Goal: Information Seeking & Learning: Learn about a topic

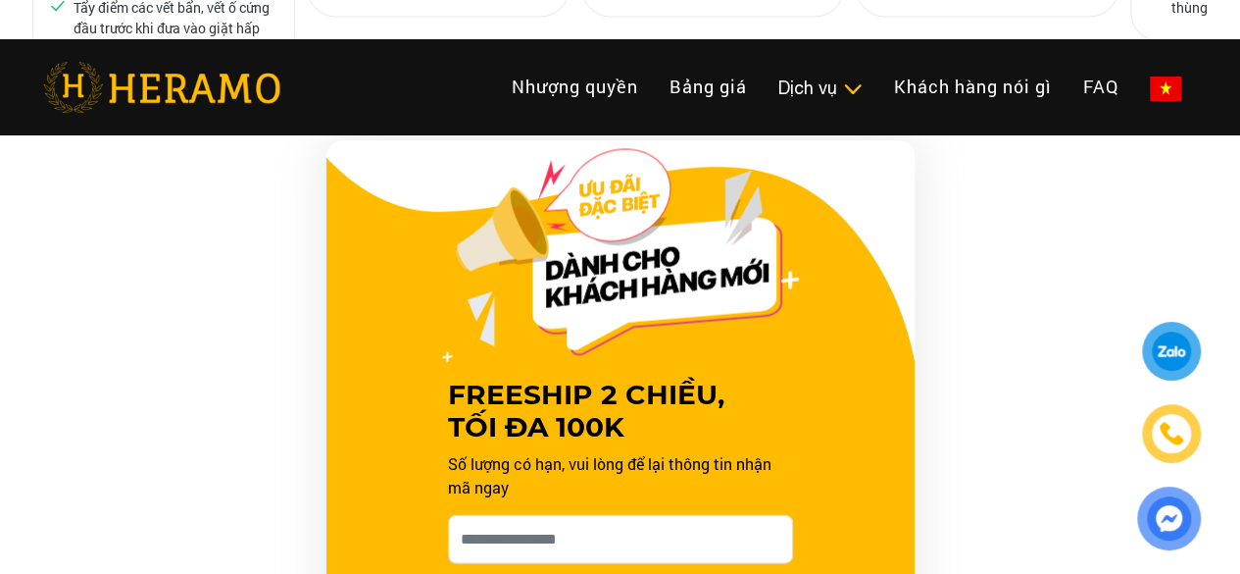
scroll to position [1863, 0]
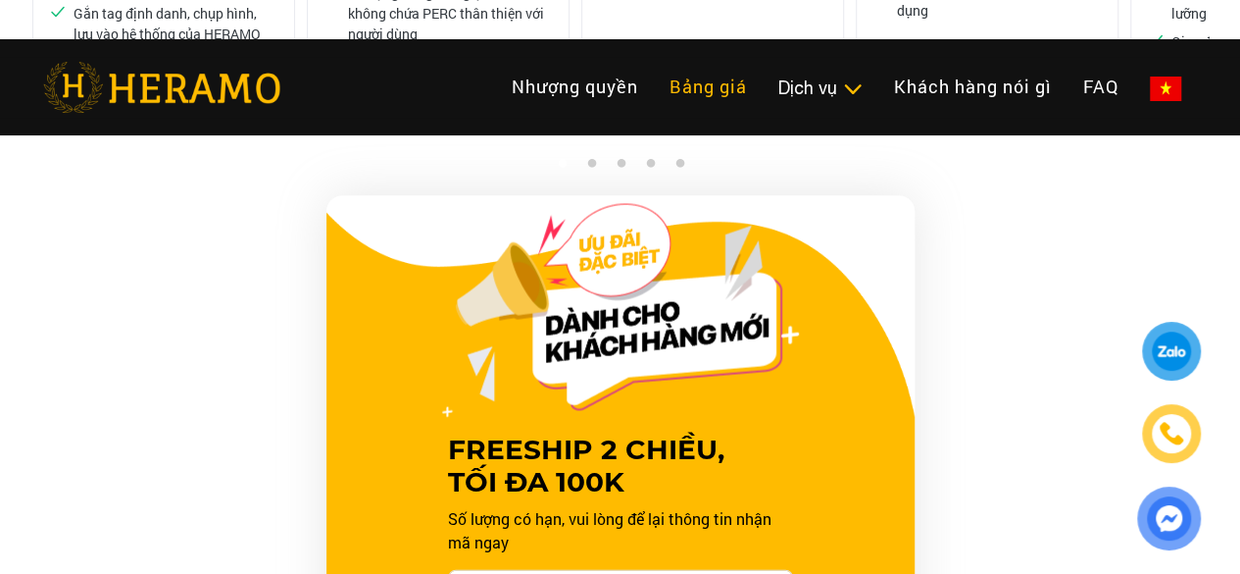
click at [654, 75] on link "Bảng giá" at bounding box center [708, 87] width 109 height 42
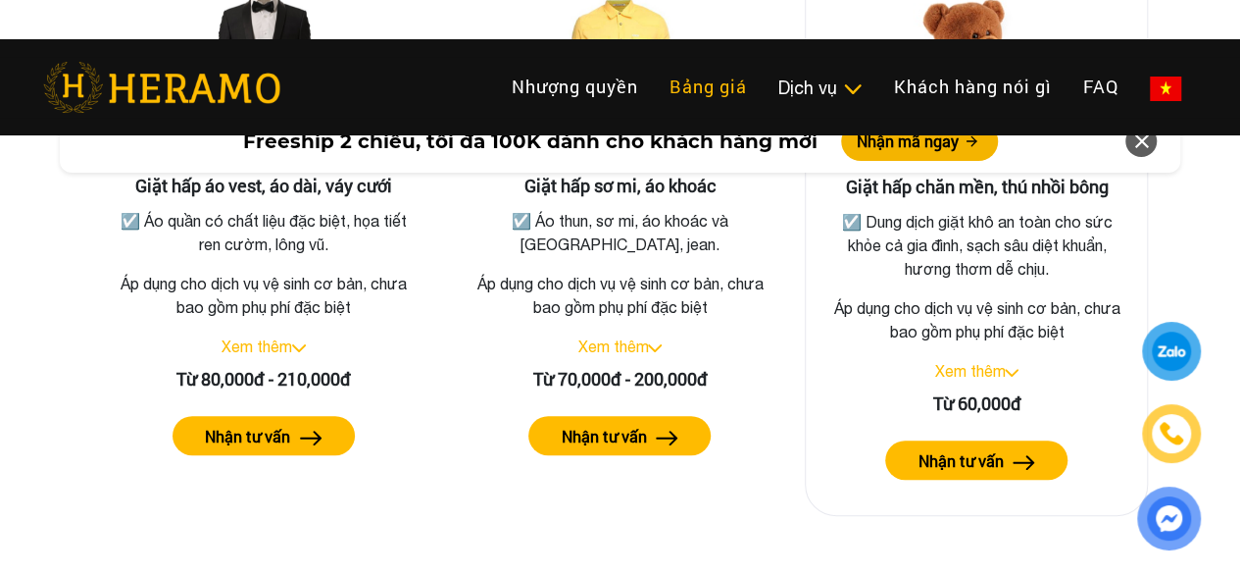
scroll to position [3849, 0]
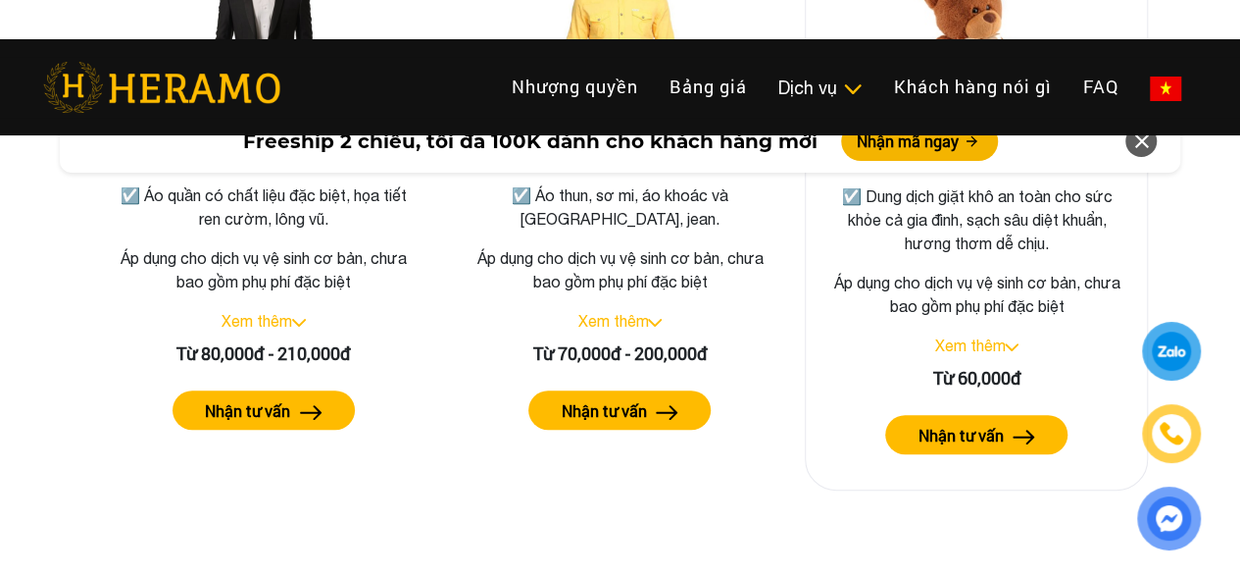
click at [957, 424] on label "Nhận tư vấn" at bounding box center [960, 436] width 85 height 24
click at [972, 336] on link "Xem thêm" at bounding box center [969, 345] width 71 height 18
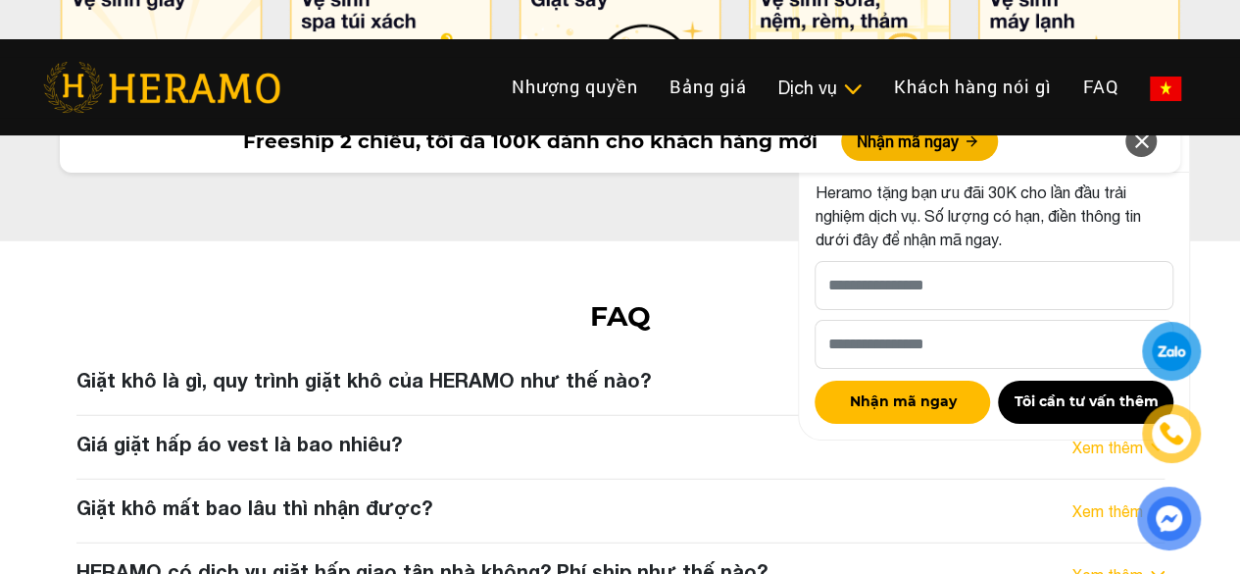
scroll to position [10036, 0]
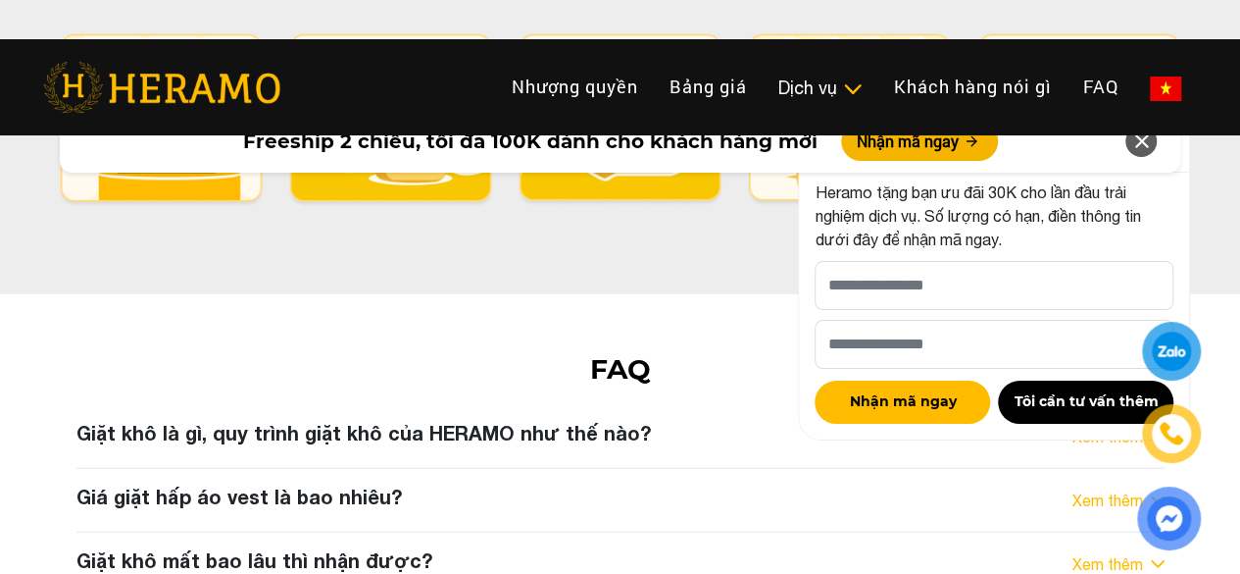
click at [1136, 148] on icon at bounding box center [1141, 141] width 24 height 35
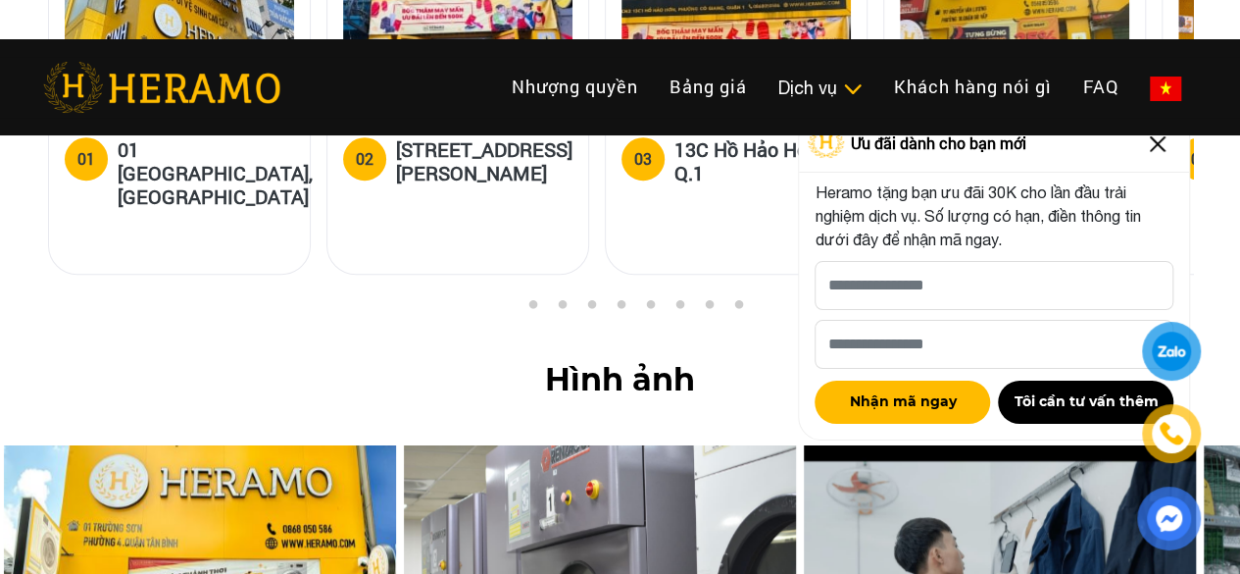
scroll to position [8075, 0]
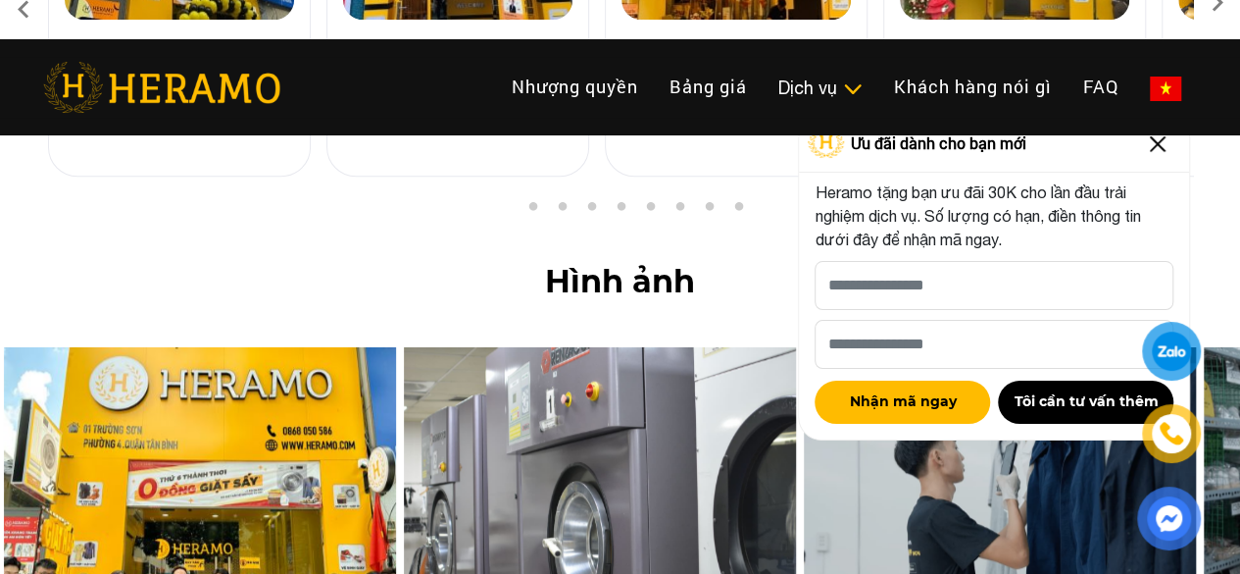
click at [1155, 147] on img at bounding box center [1157, 143] width 31 height 31
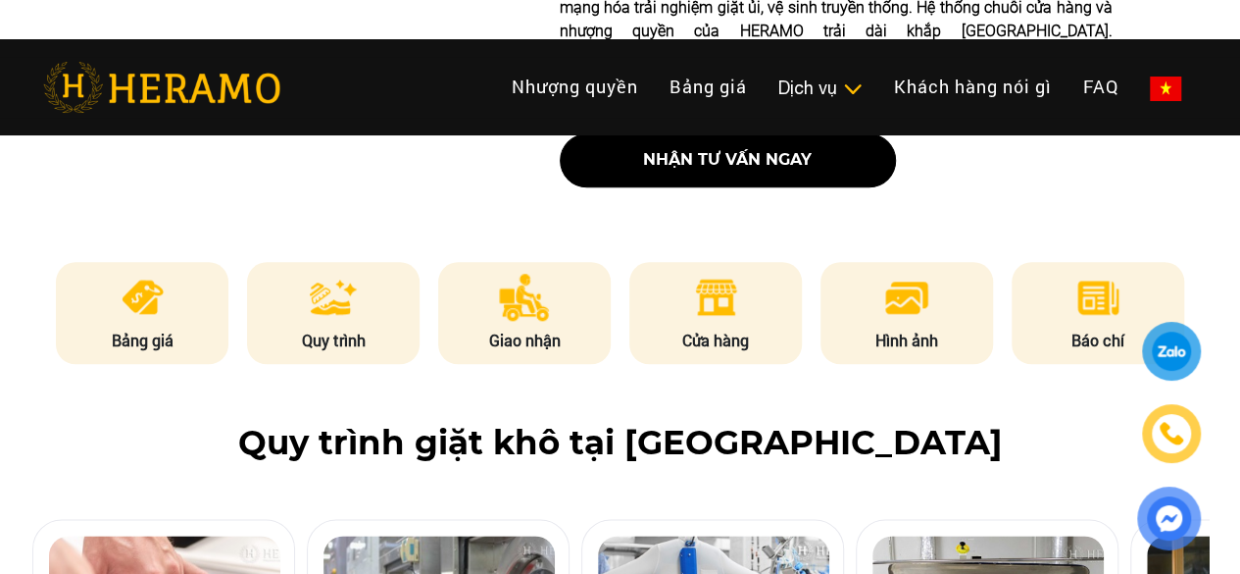
scroll to position [1006, 0]
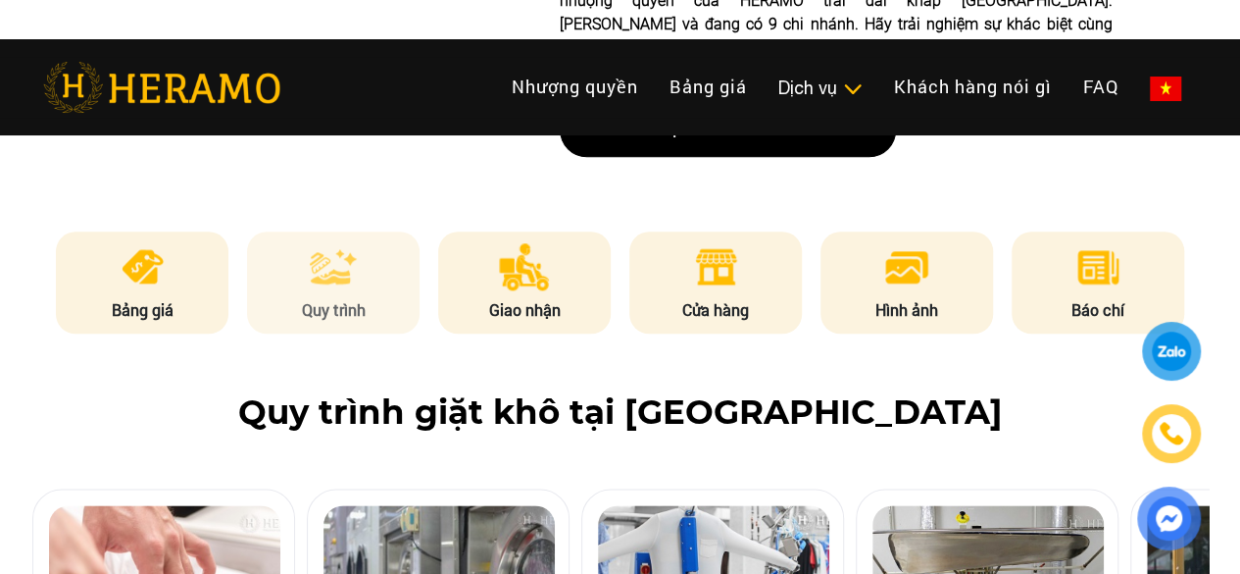
click at [347, 243] on img at bounding box center [333, 266] width 47 height 47
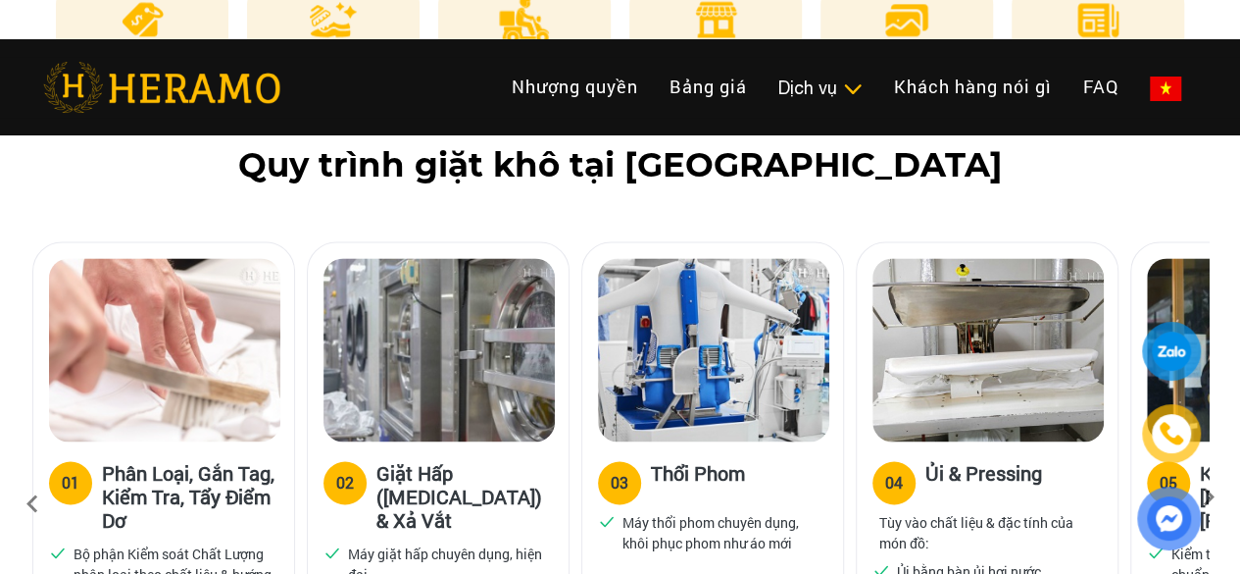
scroll to position [1449, 0]
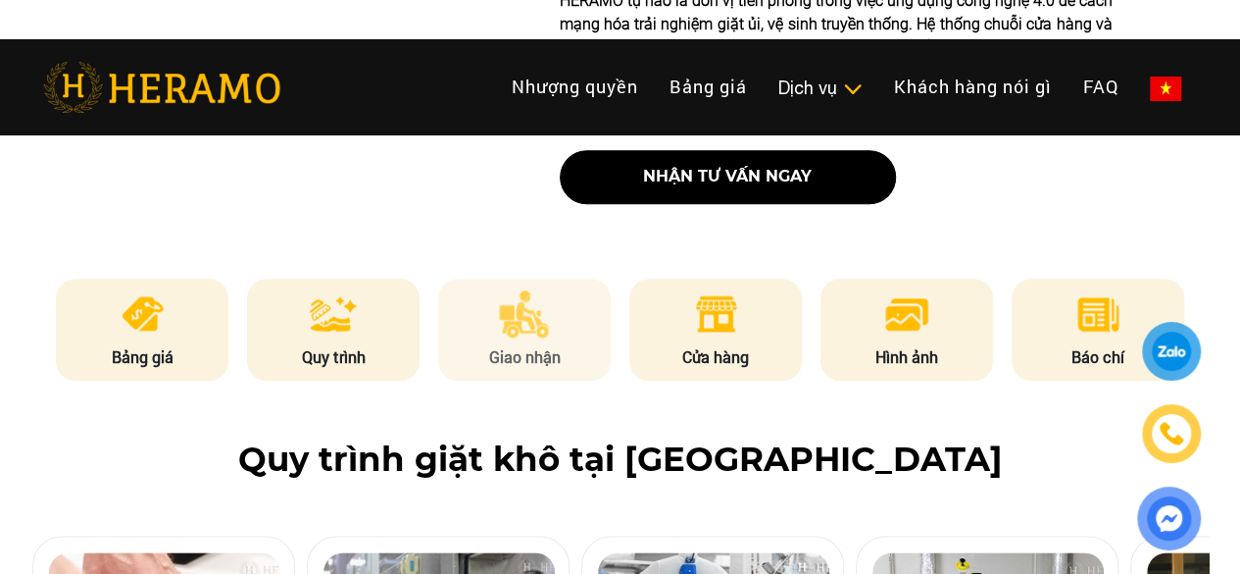
click at [526, 290] on img at bounding box center [524, 313] width 51 height 47
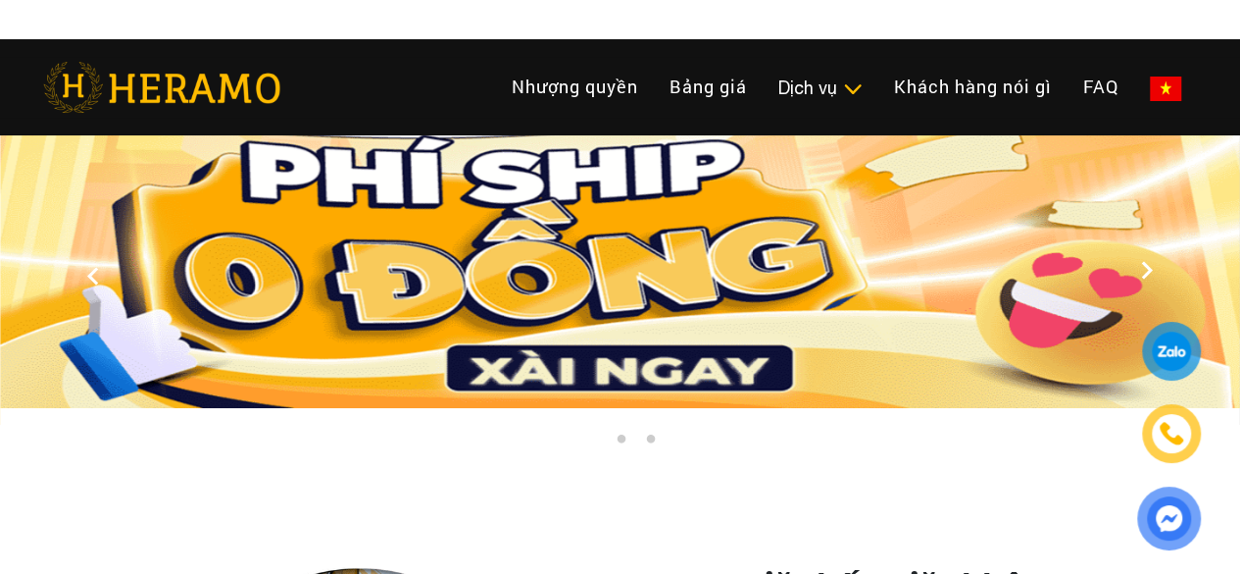
scroll to position [0, 0]
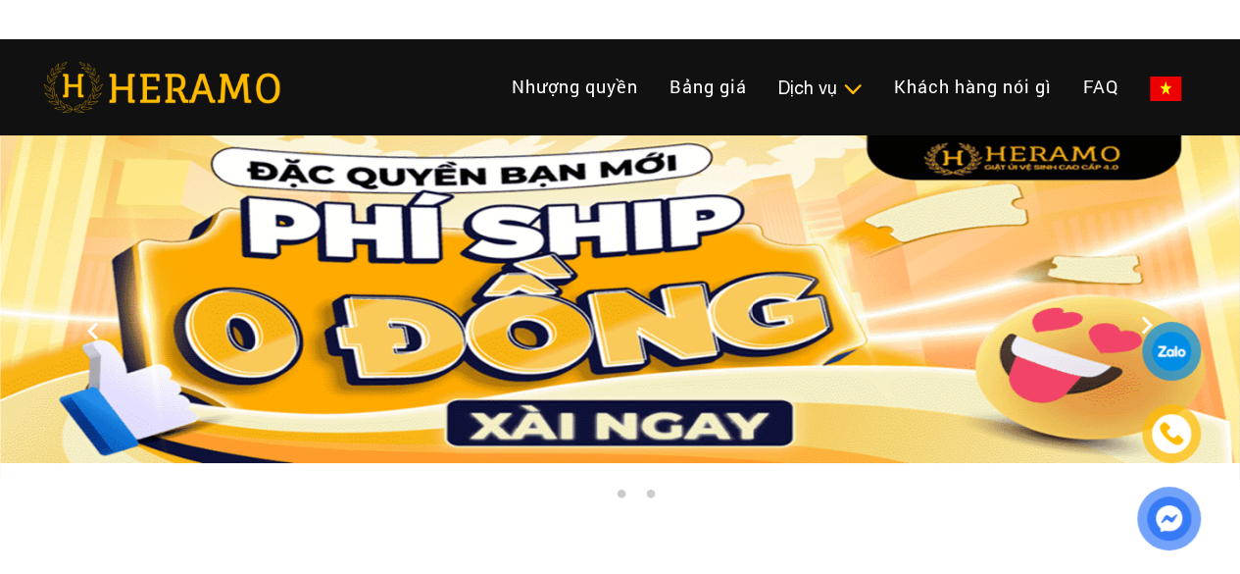
scroll to position [1863, 0]
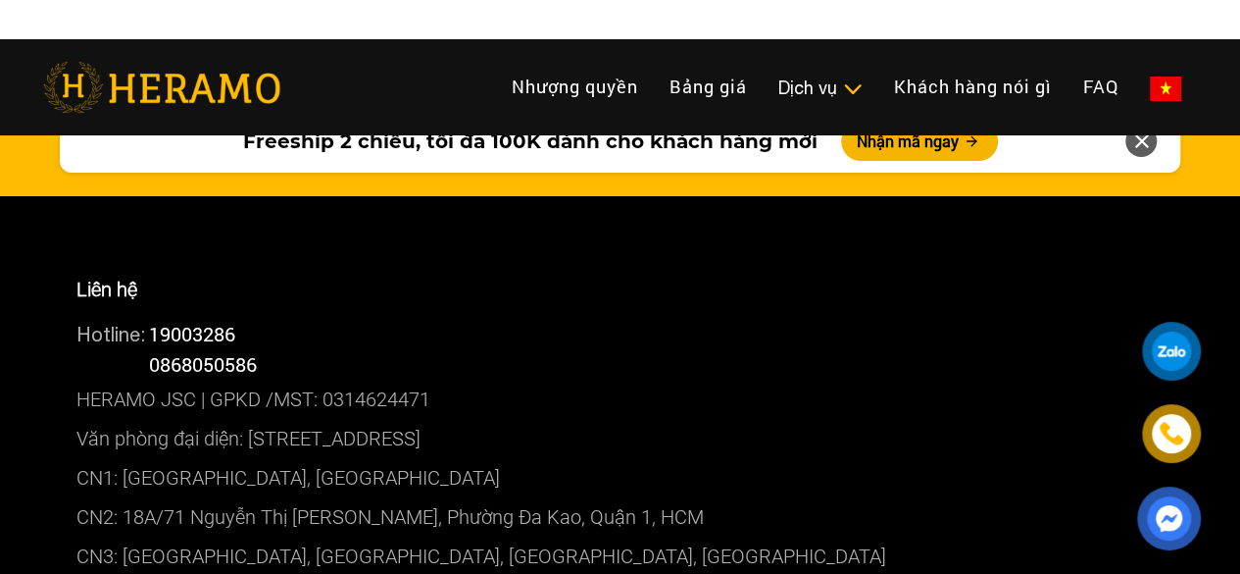
scroll to position [10785, 0]
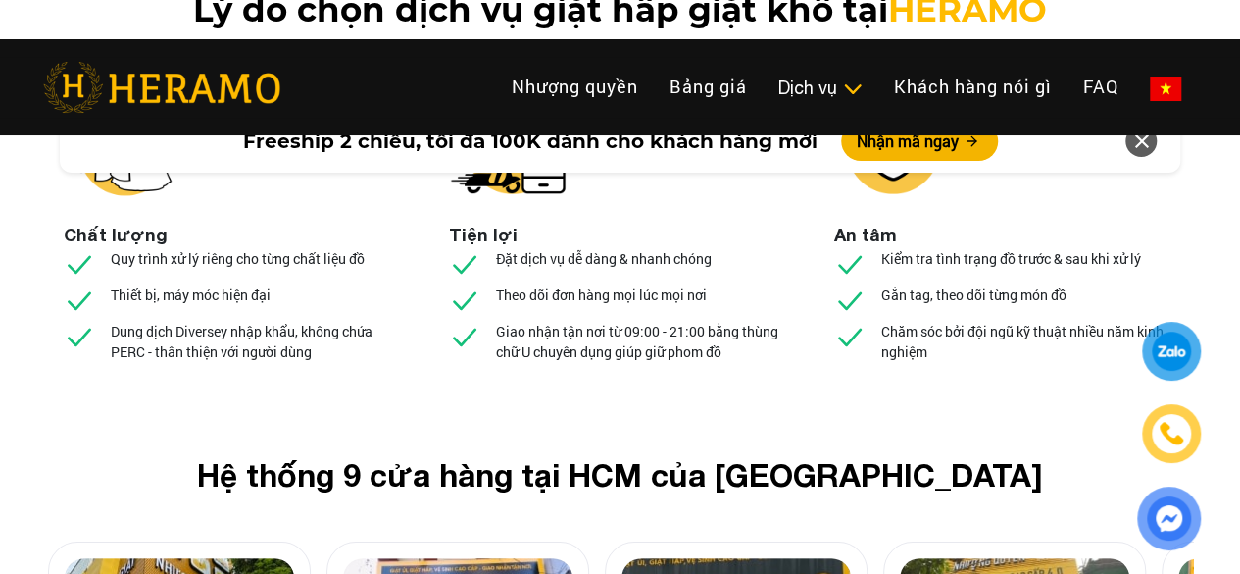
scroll to position [7451, 0]
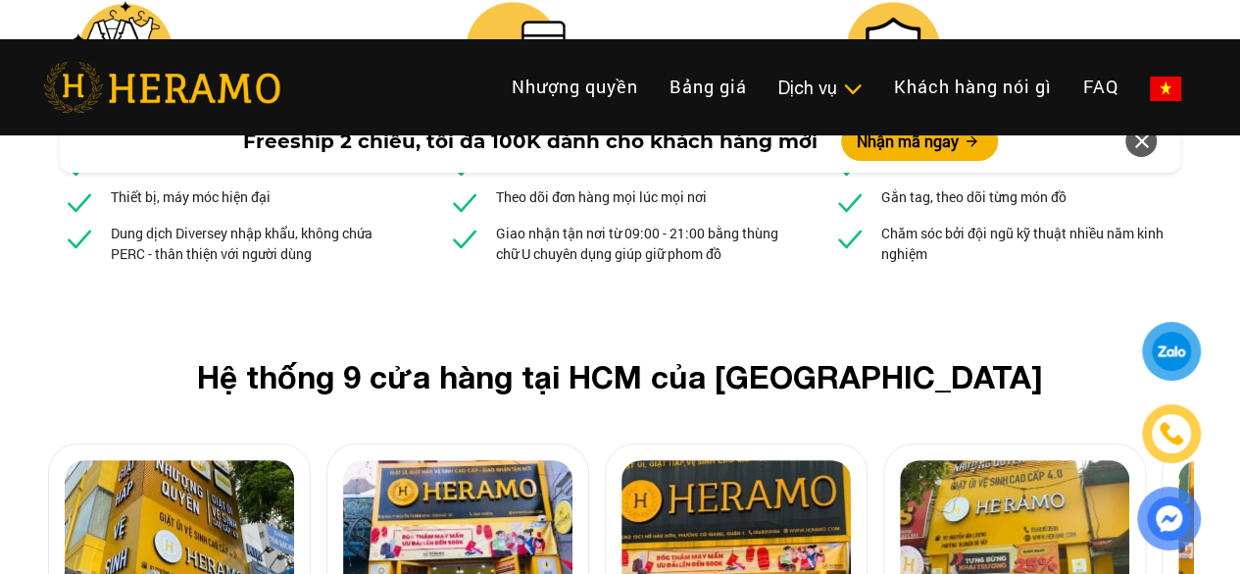
click at [1216, 401] on div at bounding box center [1169, 436] width 95 height 228
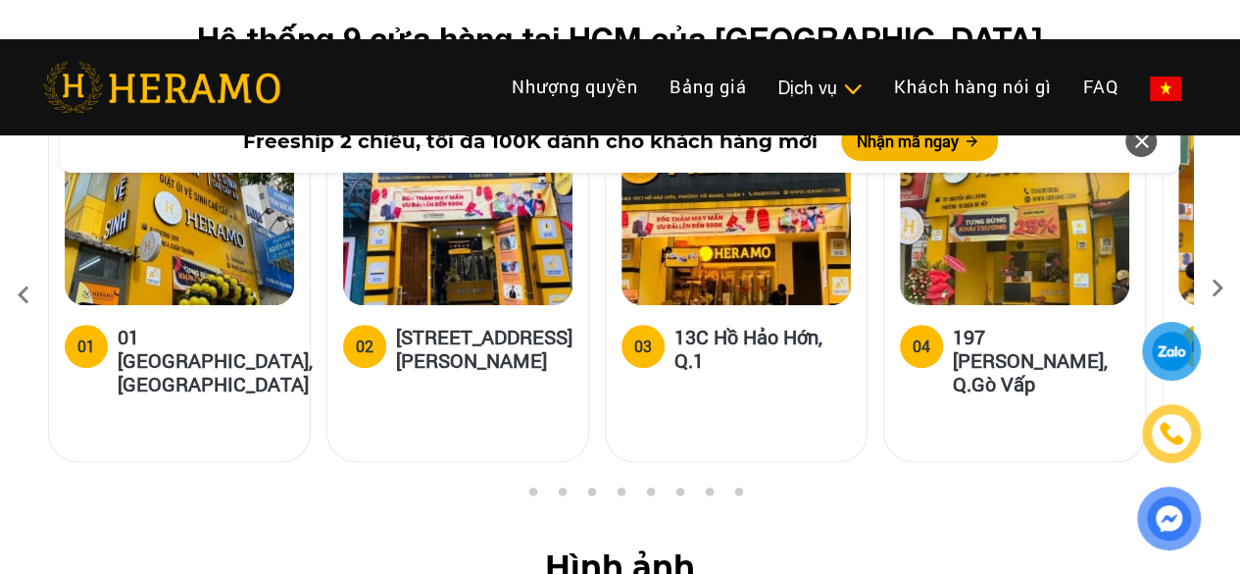
scroll to position [7745, 0]
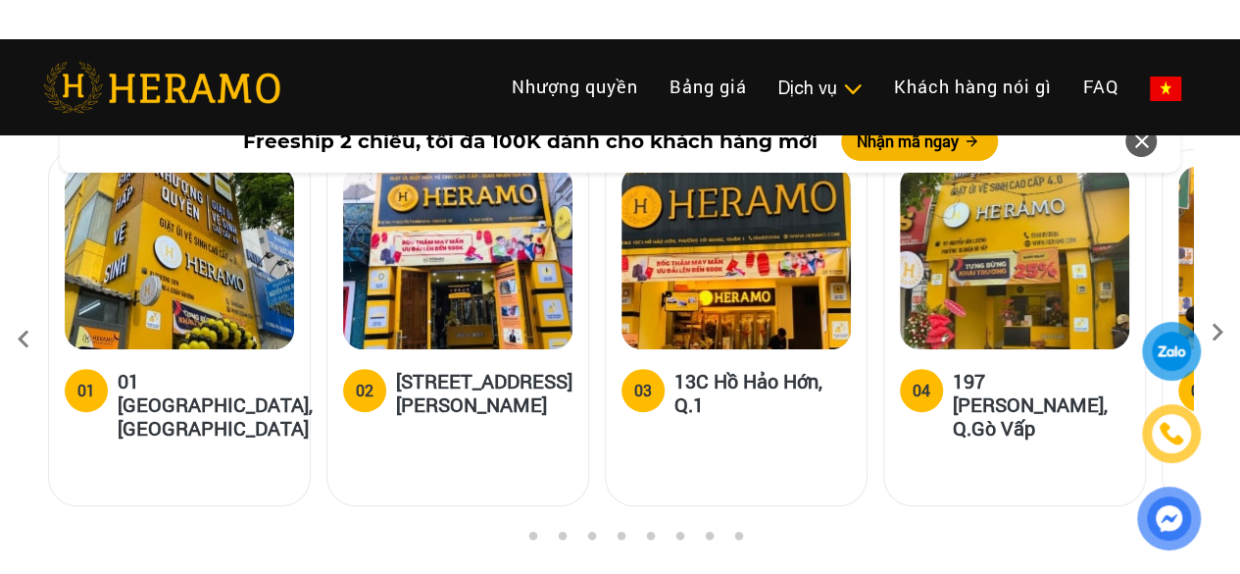
drag, startPoint x: 792, startPoint y: 350, endPoint x: 520, endPoint y: 353, distance: 272.6
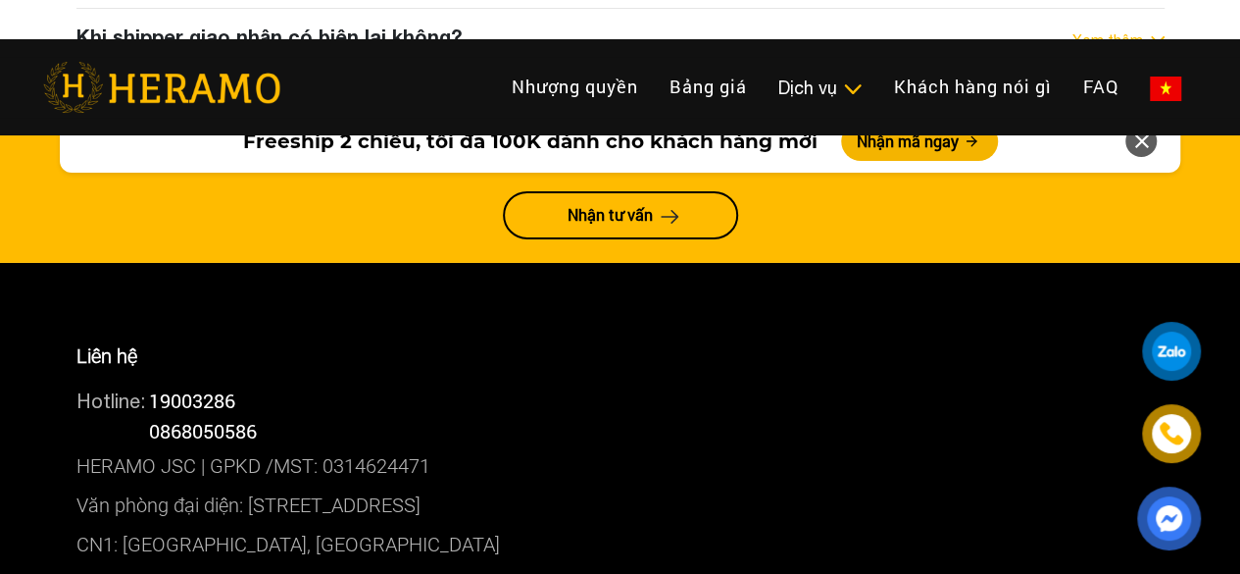
scroll to position [10491, 0]
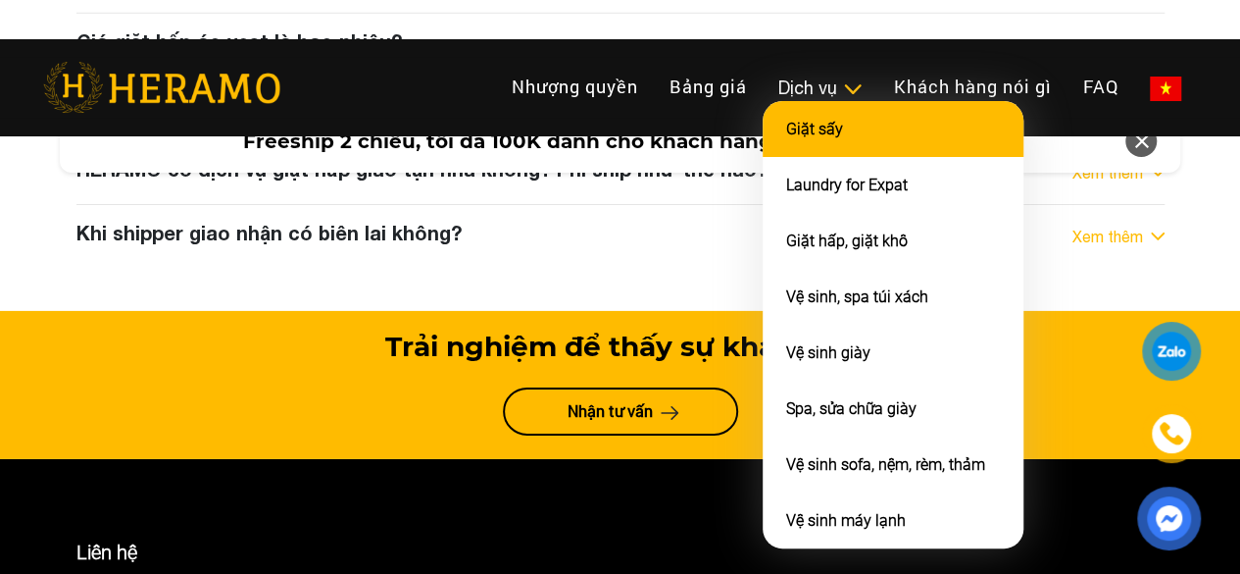
click at [786, 138] on link "Giặt sấy" at bounding box center [814, 129] width 57 height 19
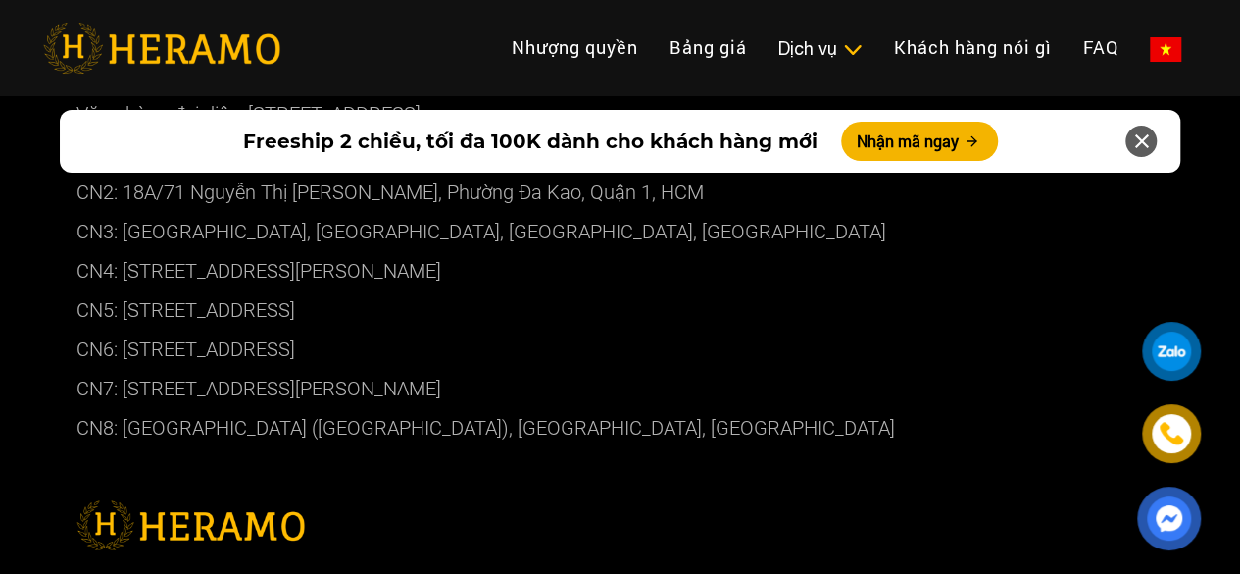
scroll to position [8677, 0]
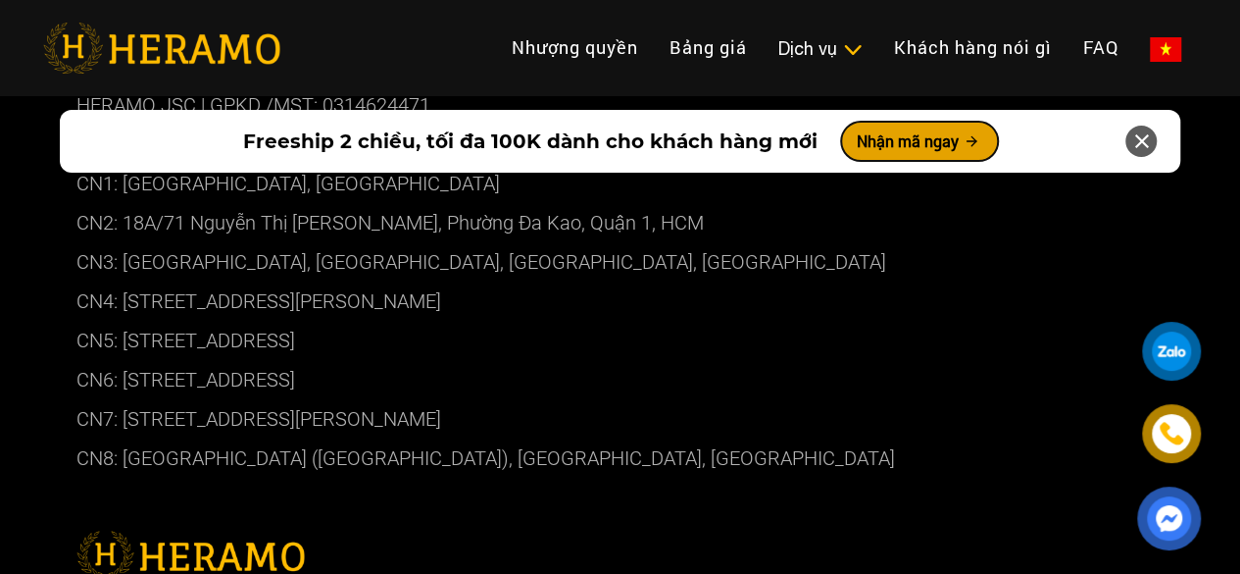
click at [906, 145] on button "Nhận mã ngay" at bounding box center [919, 141] width 157 height 39
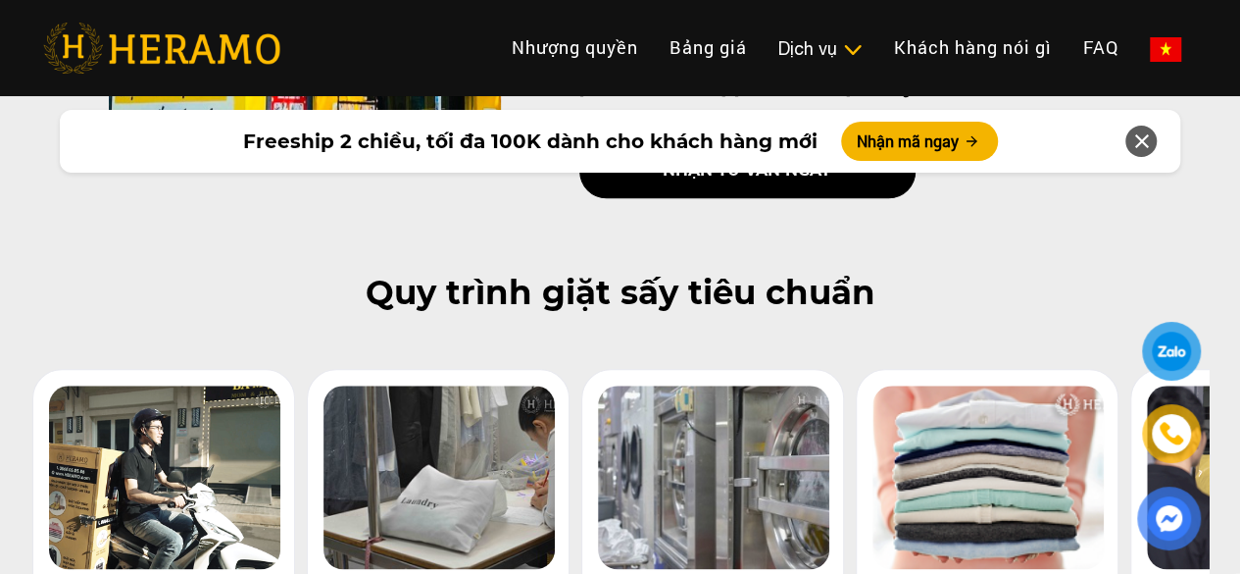
scroll to position [769, 0]
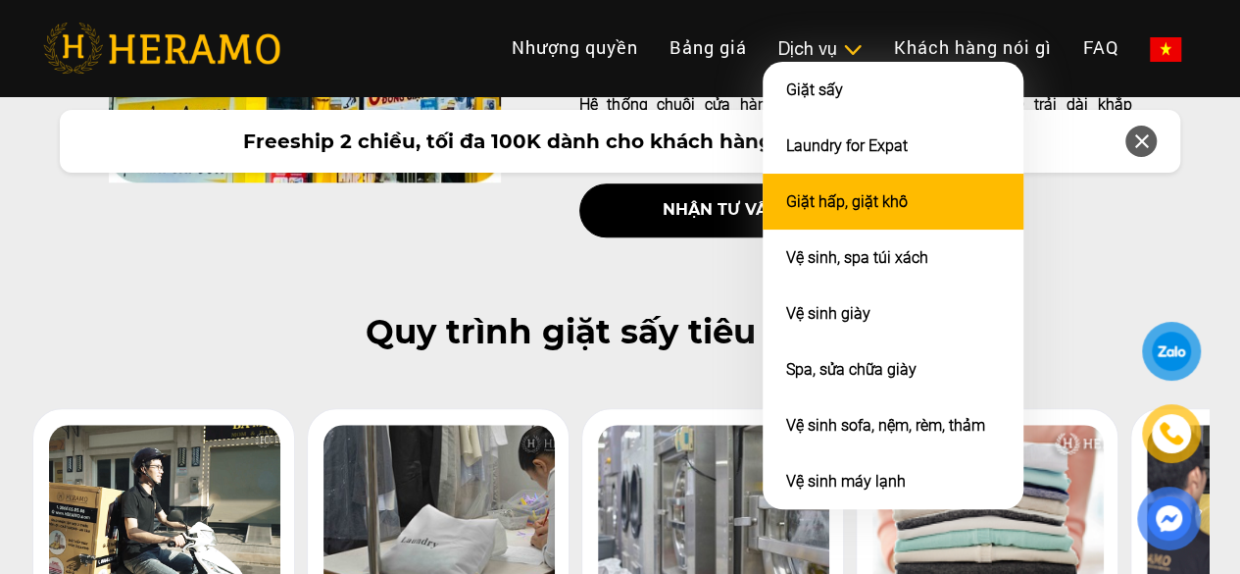
click at [786, 211] on link "Giặt hấp, giặt khô" at bounding box center [847, 201] width 122 height 19
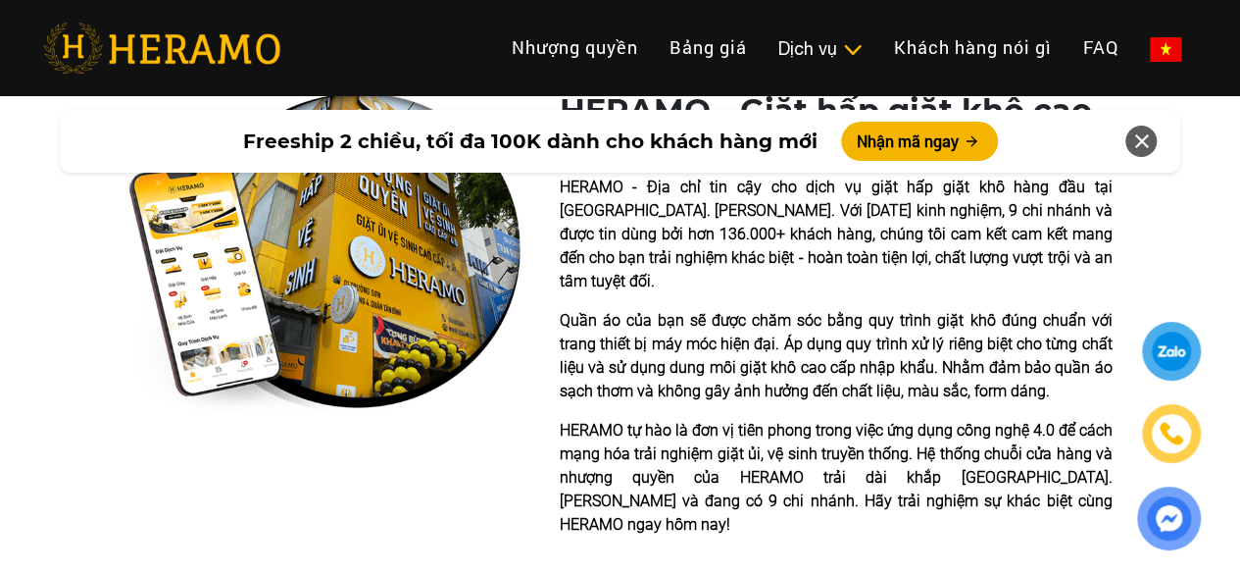
scroll to position [882, 0]
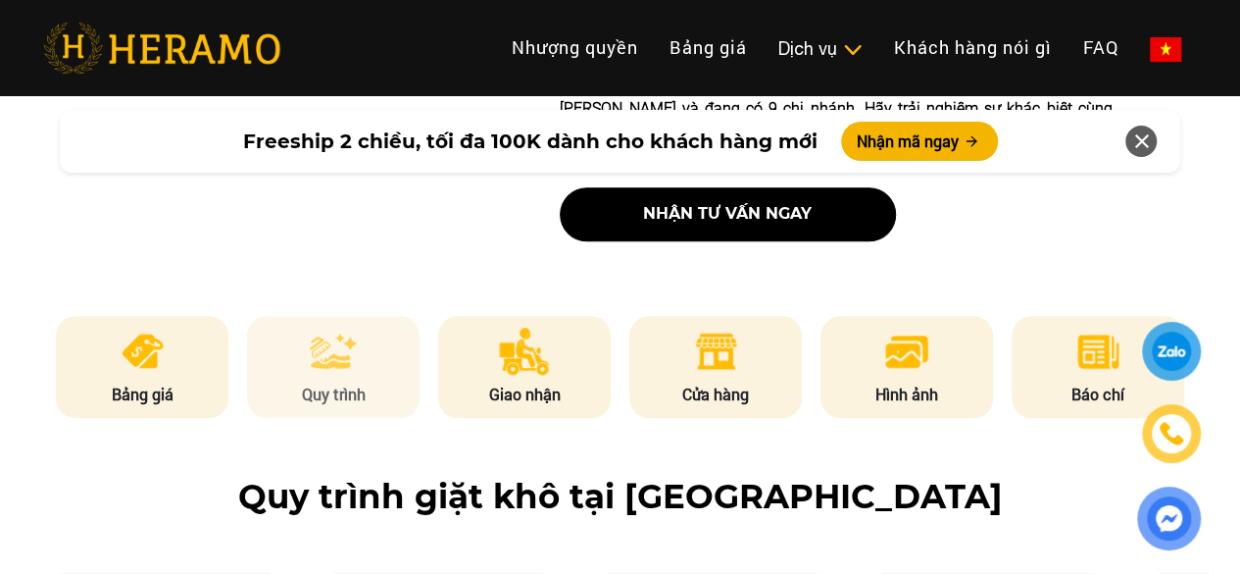
click at [360, 382] on p "Quy trình" at bounding box center [333, 394] width 173 height 24
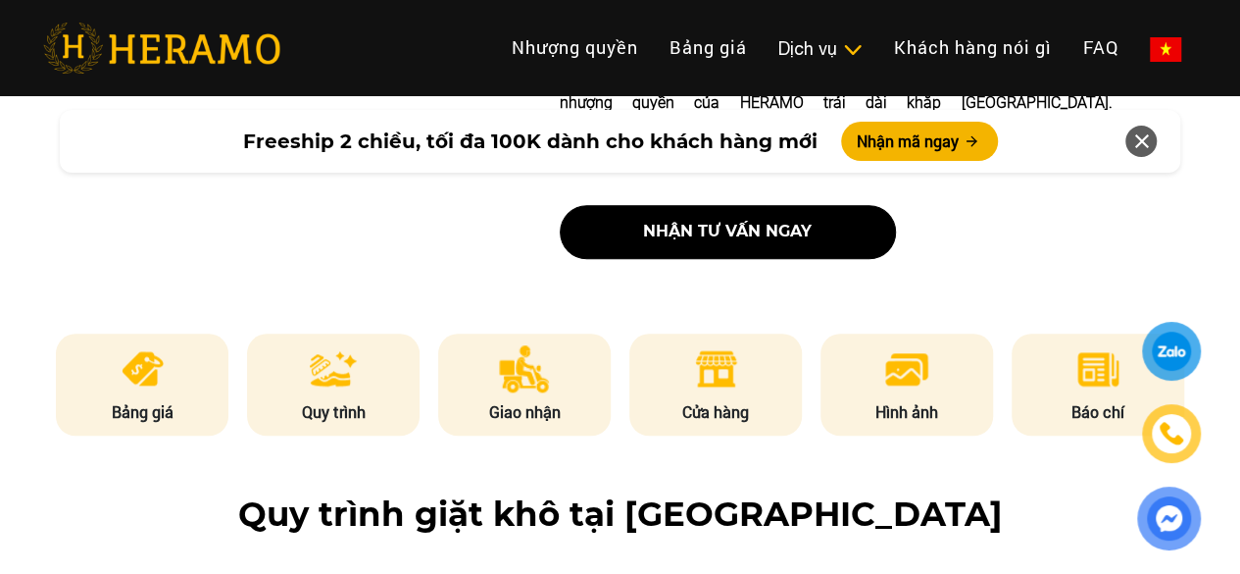
scroll to position [822, 0]
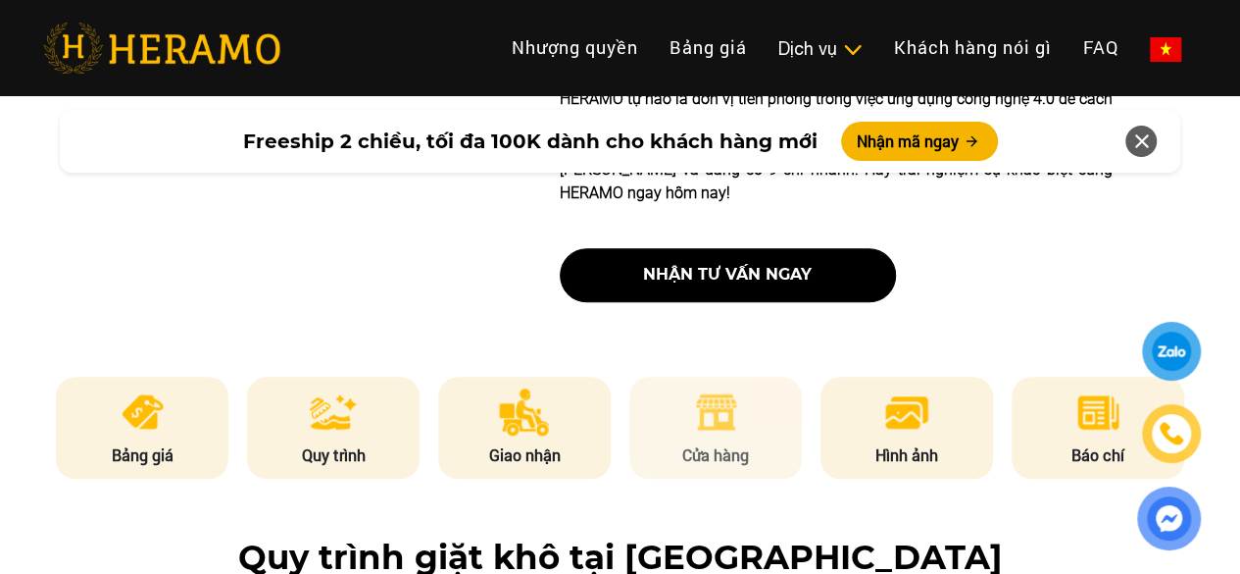
click at [695, 388] on img at bounding box center [716, 411] width 48 height 47
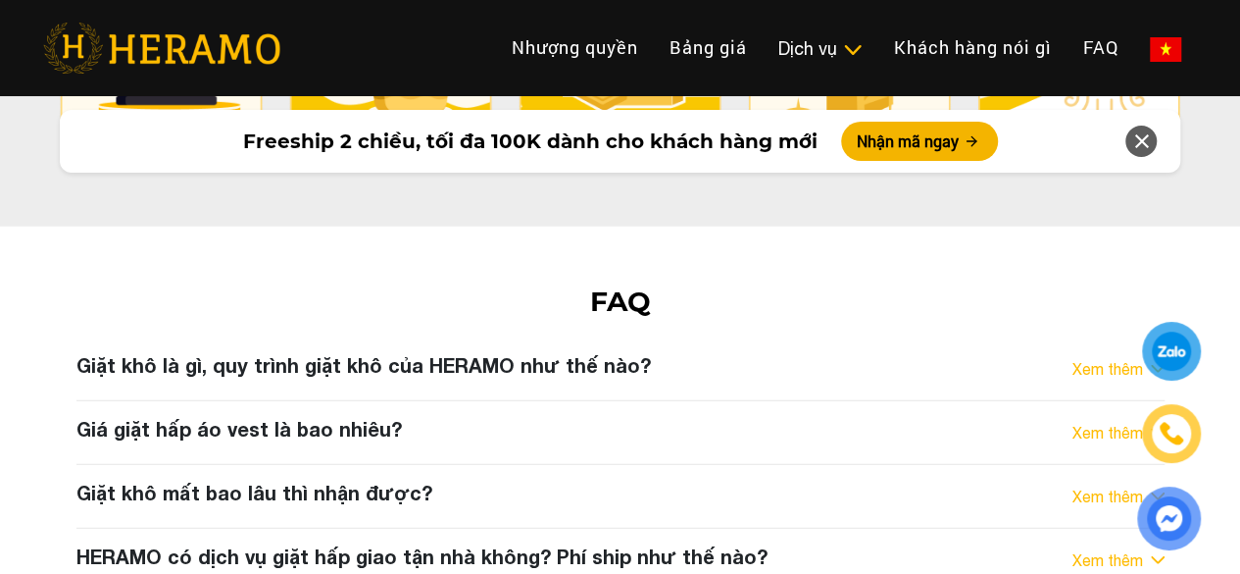
scroll to position [10095, 0]
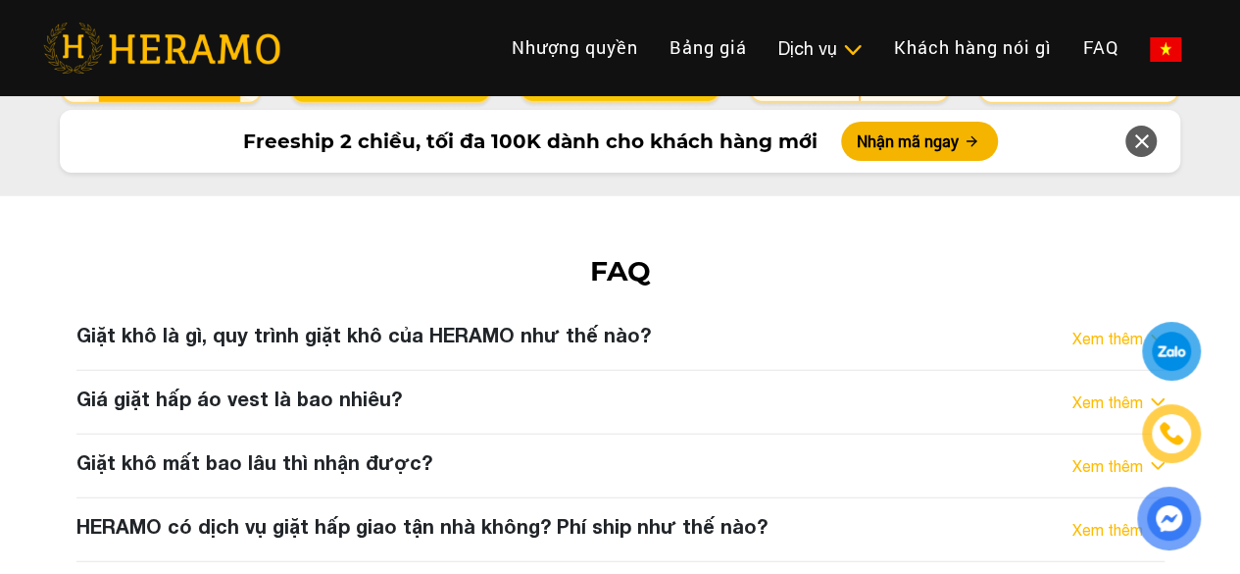
click at [1073, 518] on link "Xem thêm" at bounding box center [1108, 530] width 71 height 24
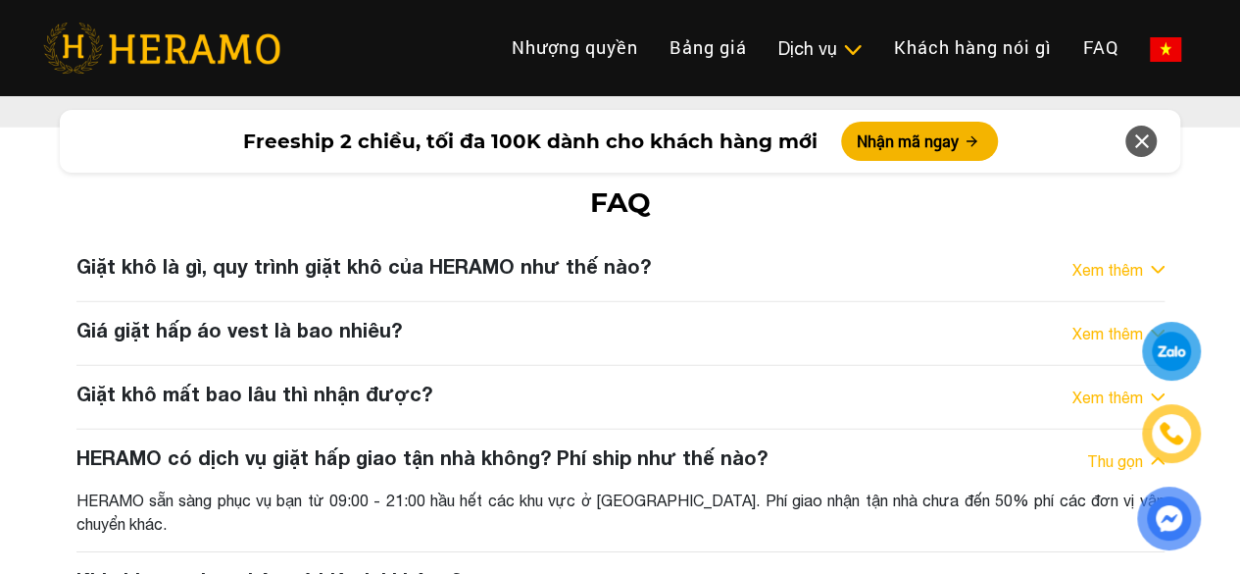
scroll to position [10193, 0]
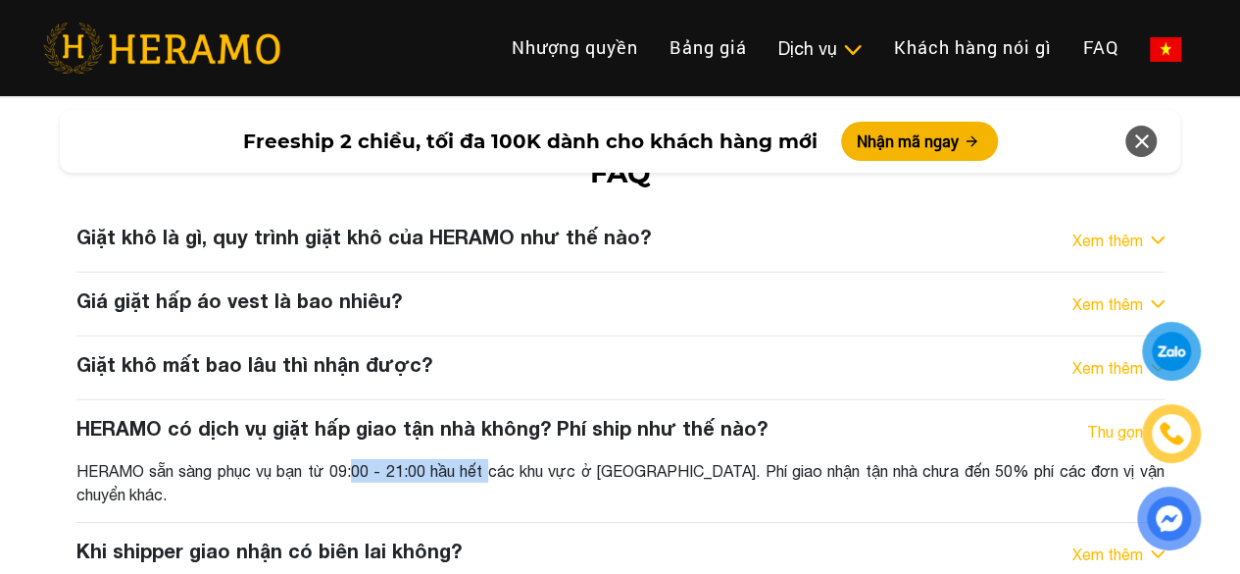
drag, startPoint x: 348, startPoint y: 258, endPoint x: 488, endPoint y: 256, distance: 140.2
click at [488, 459] on div "HERAMO sẵn sàng phục vụ bạn từ 09:00 - 21:00 hầu hết các khu vực ở [GEOGRAPHIC_…" at bounding box center [620, 482] width 1088 height 47
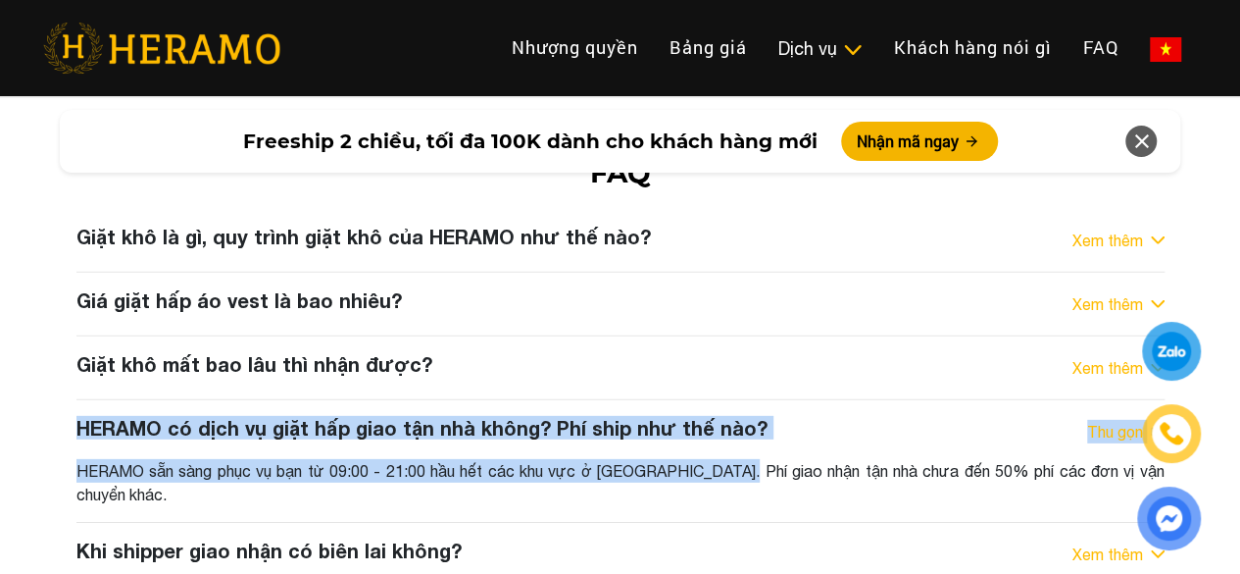
drag, startPoint x: 731, startPoint y: 244, endPoint x: 282, endPoint y: 287, distance: 451.1
click at [283, 287] on div "Giặt khô là gì, quy trình giặt khô của HERAMO như thế nào? Xem thêm Giặt khô là…" at bounding box center [621, 397] width 1118 height 345
click at [260, 459] on div "HERAMO sẵn sàng phục vụ bạn từ 09:00 - 21:00 hầu hết các khu vực ở [GEOGRAPHIC_…" at bounding box center [620, 482] width 1088 height 47
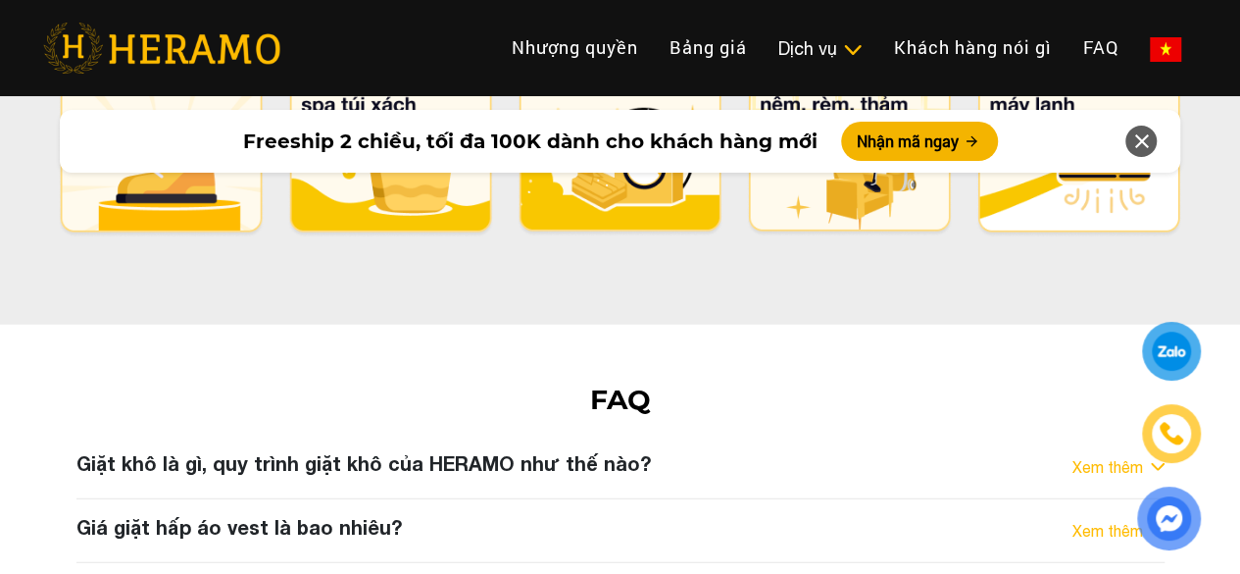
scroll to position [9997, 0]
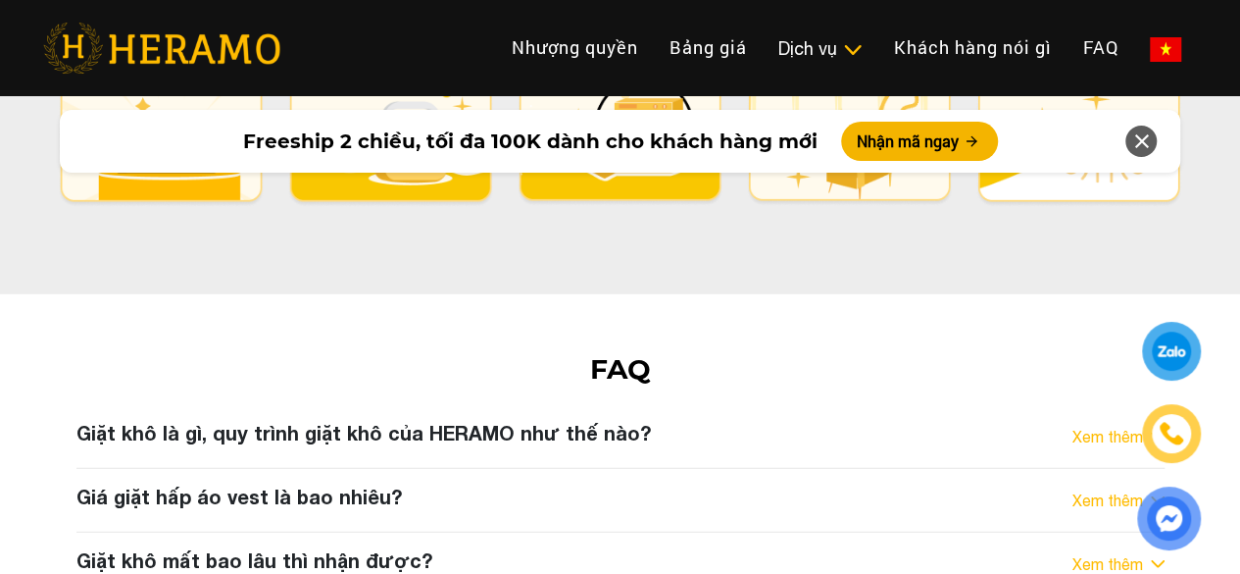
click at [1086, 552] on link "Xem thêm" at bounding box center [1108, 564] width 71 height 24
drag, startPoint x: 154, startPoint y: 387, endPoint x: 529, endPoint y: 387, distance: 375.5
drag, startPoint x: 569, startPoint y: 387, endPoint x: 847, endPoint y: 401, distance: 278.8
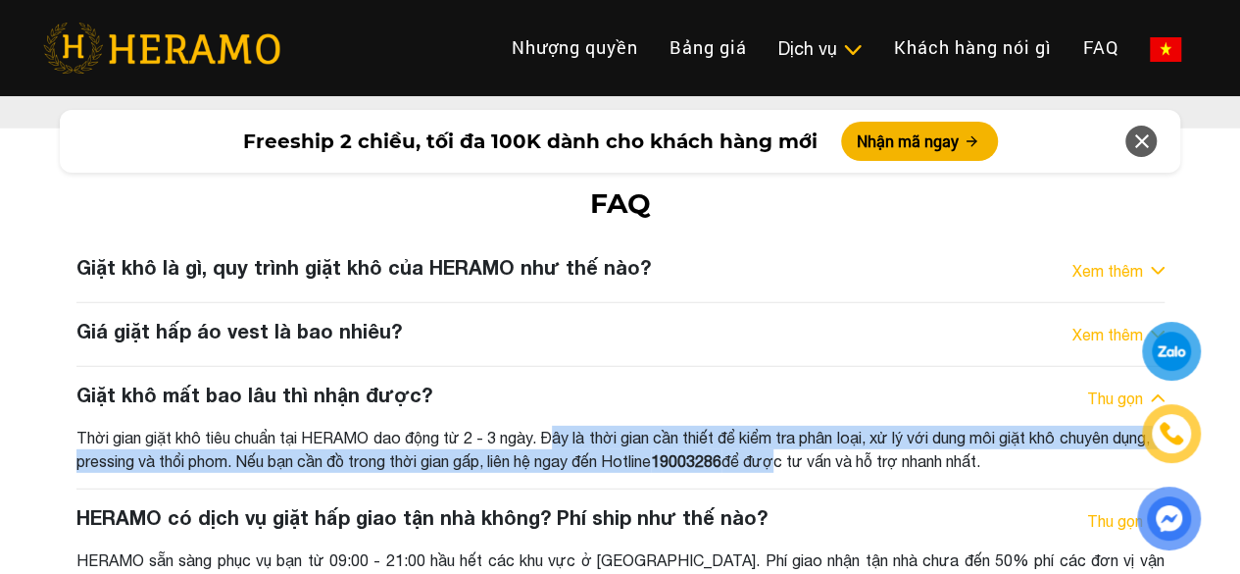
scroll to position [10193, 0]
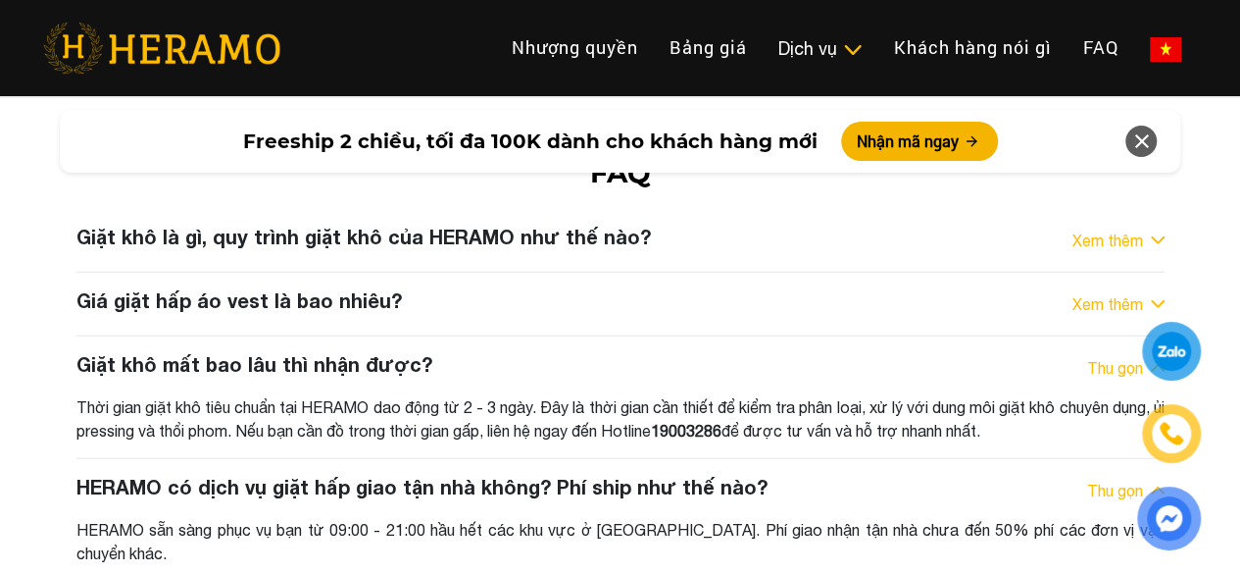
drag, startPoint x: 331, startPoint y: 432, endPoint x: 725, endPoint y: 446, distance: 393.4
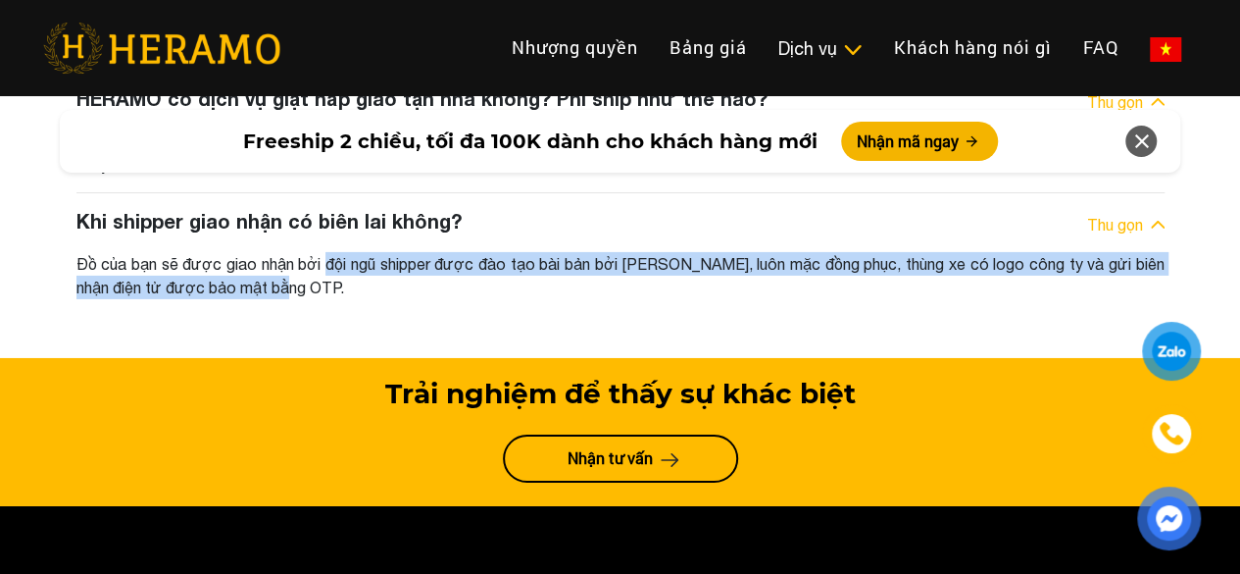
scroll to position [10585, 0]
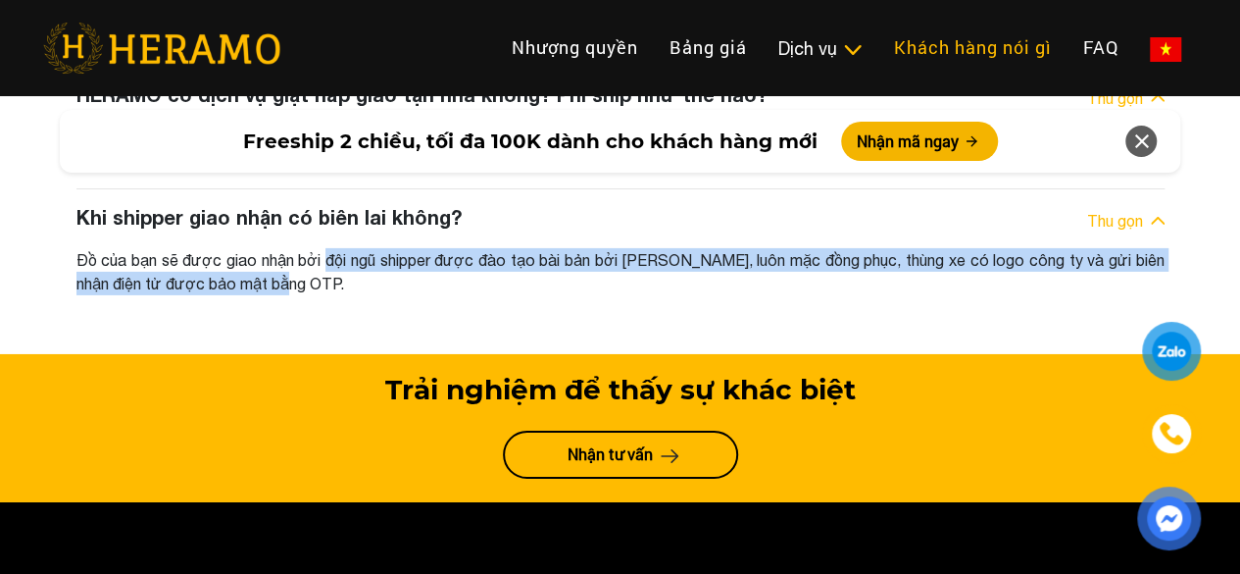
click at [878, 68] on link "Khách hàng nói gì" at bounding box center [972, 47] width 189 height 42
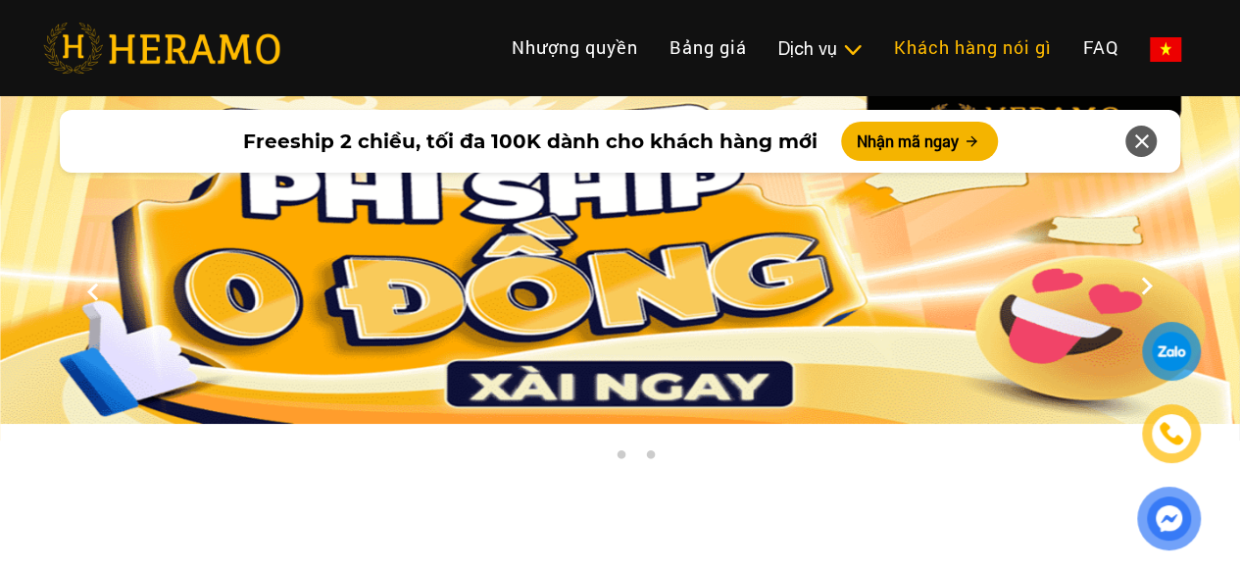
click at [627, 268] on img at bounding box center [620, 259] width 1240 height 327
